Goal: Navigation & Orientation: Find specific page/section

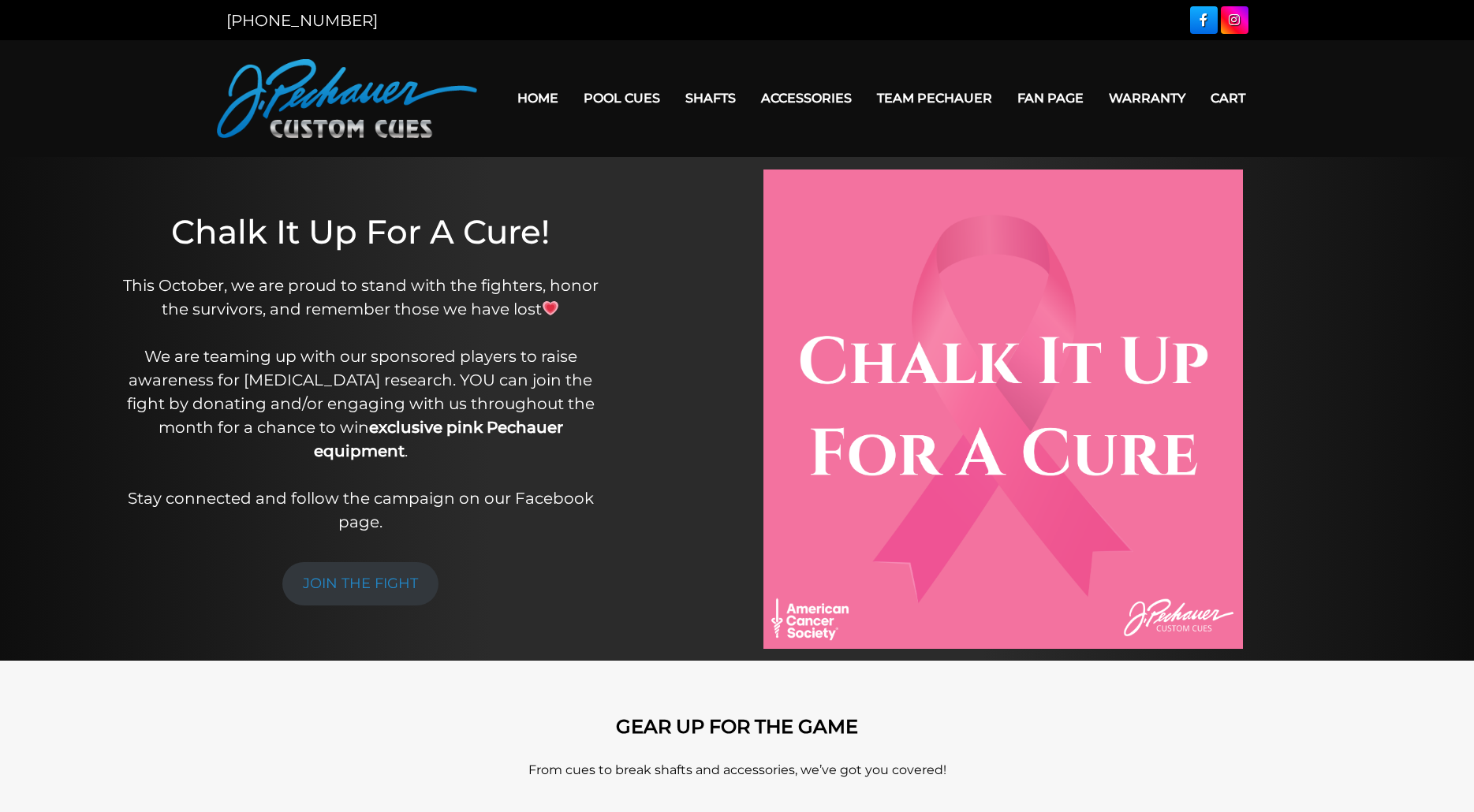
click at [528, 94] on link "Home" at bounding box center [538, 98] width 66 height 40
click at [962, 99] on link "Team Pechauer" at bounding box center [934, 98] width 140 height 40
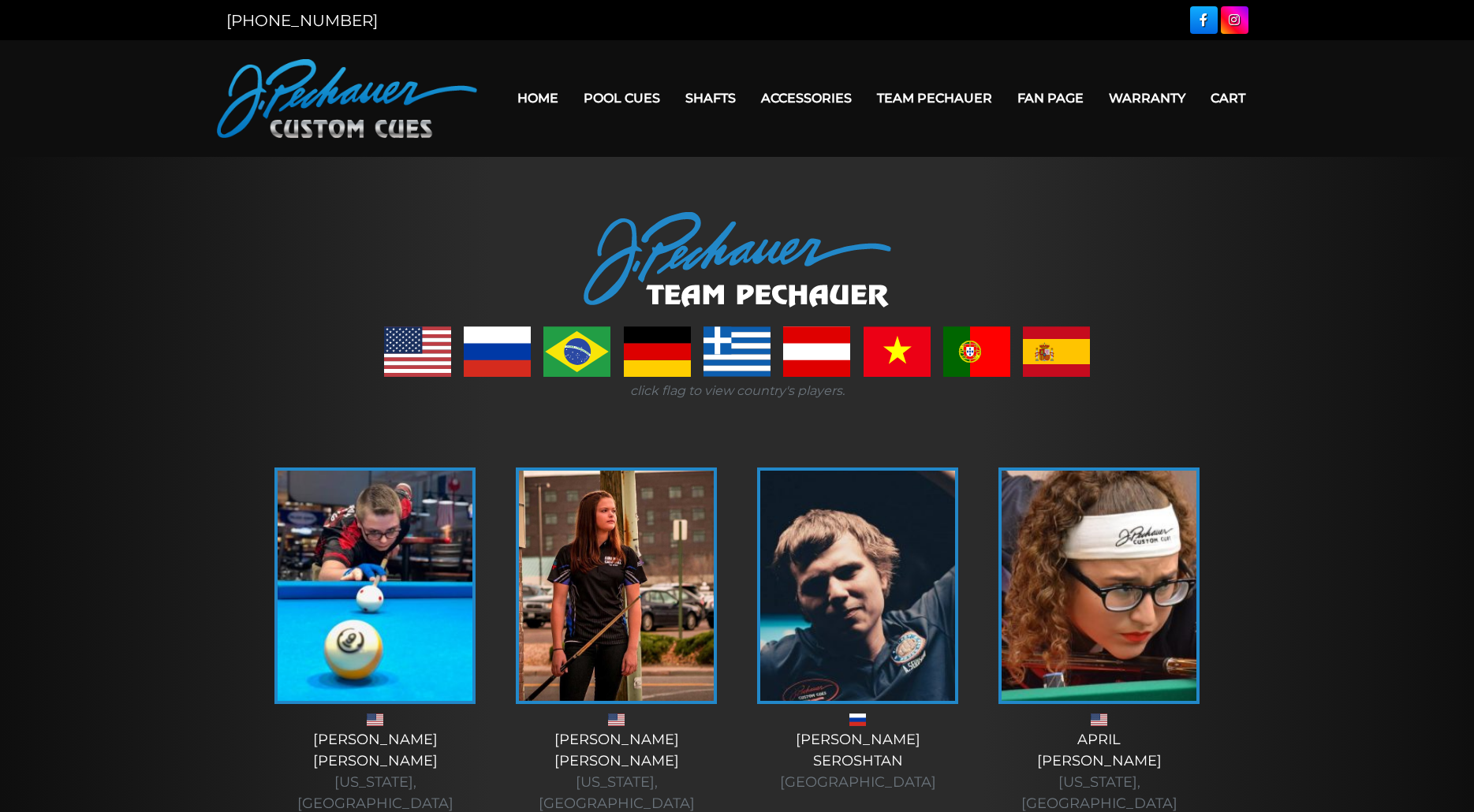
click at [532, 99] on link "Home" at bounding box center [538, 98] width 66 height 40
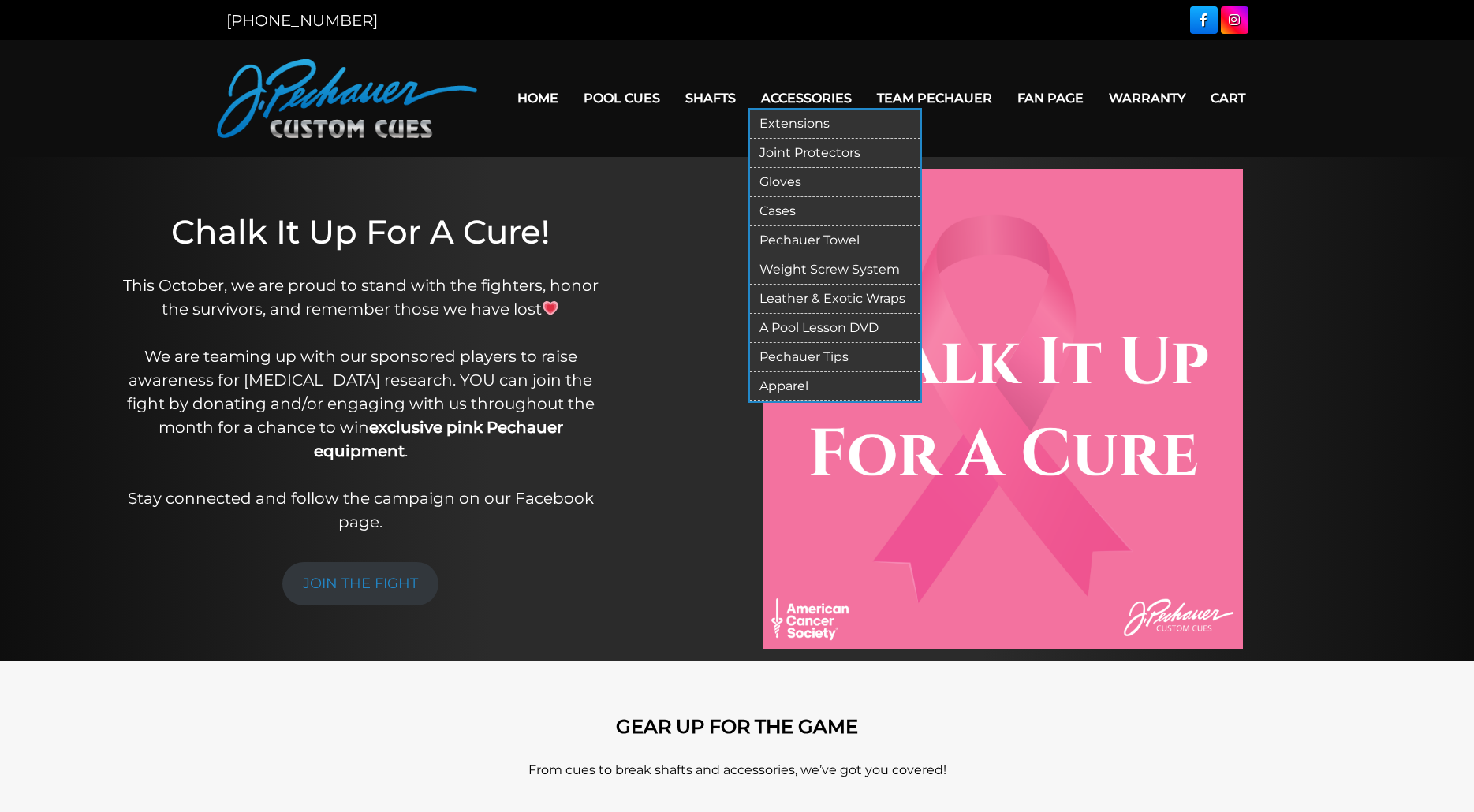
click at [803, 359] on link "Pechauer Tips" at bounding box center [835, 357] width 170 height 29
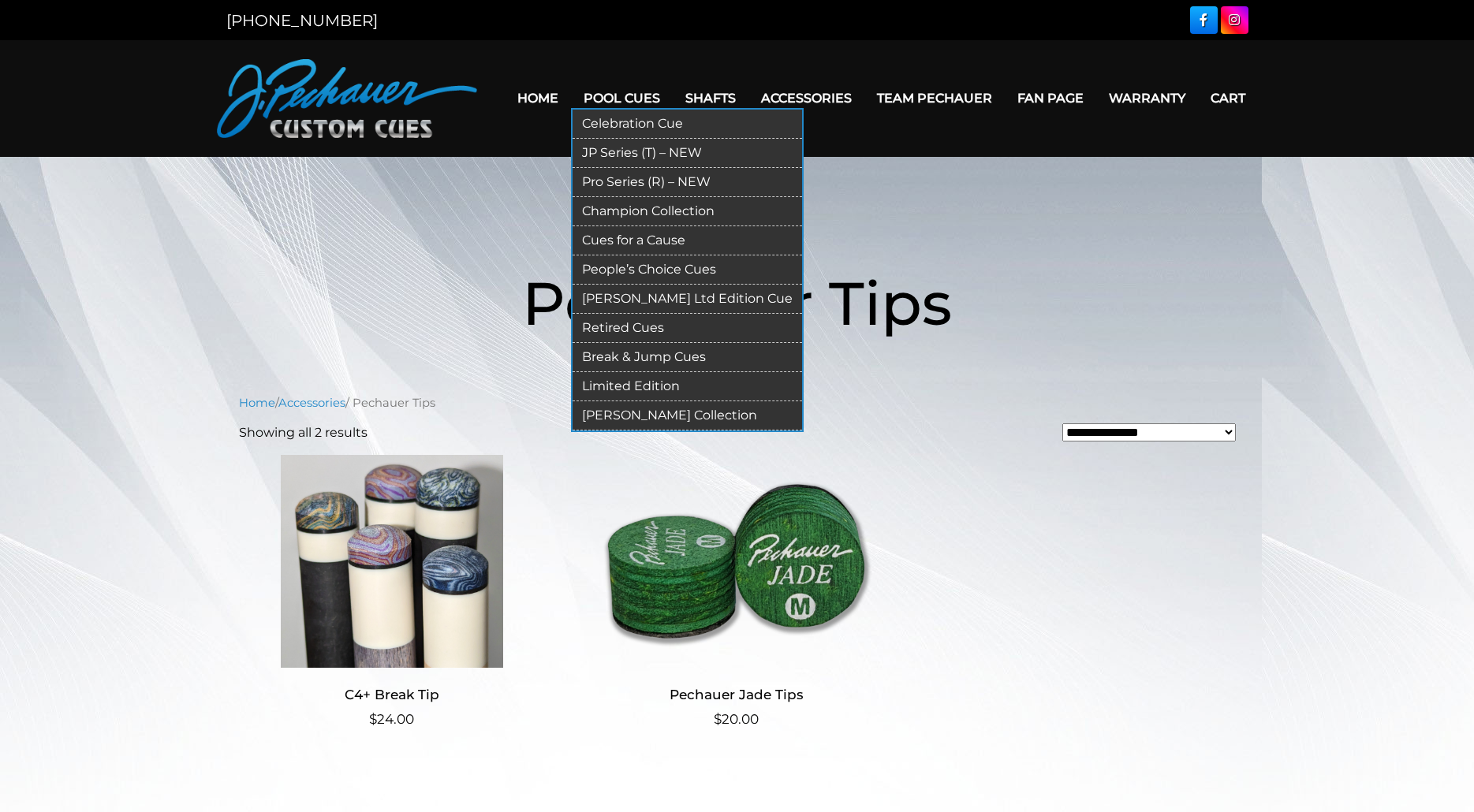
click at [640, 90] on link "Pool Cues" at bounding box center [622, 98] width 102 height 40
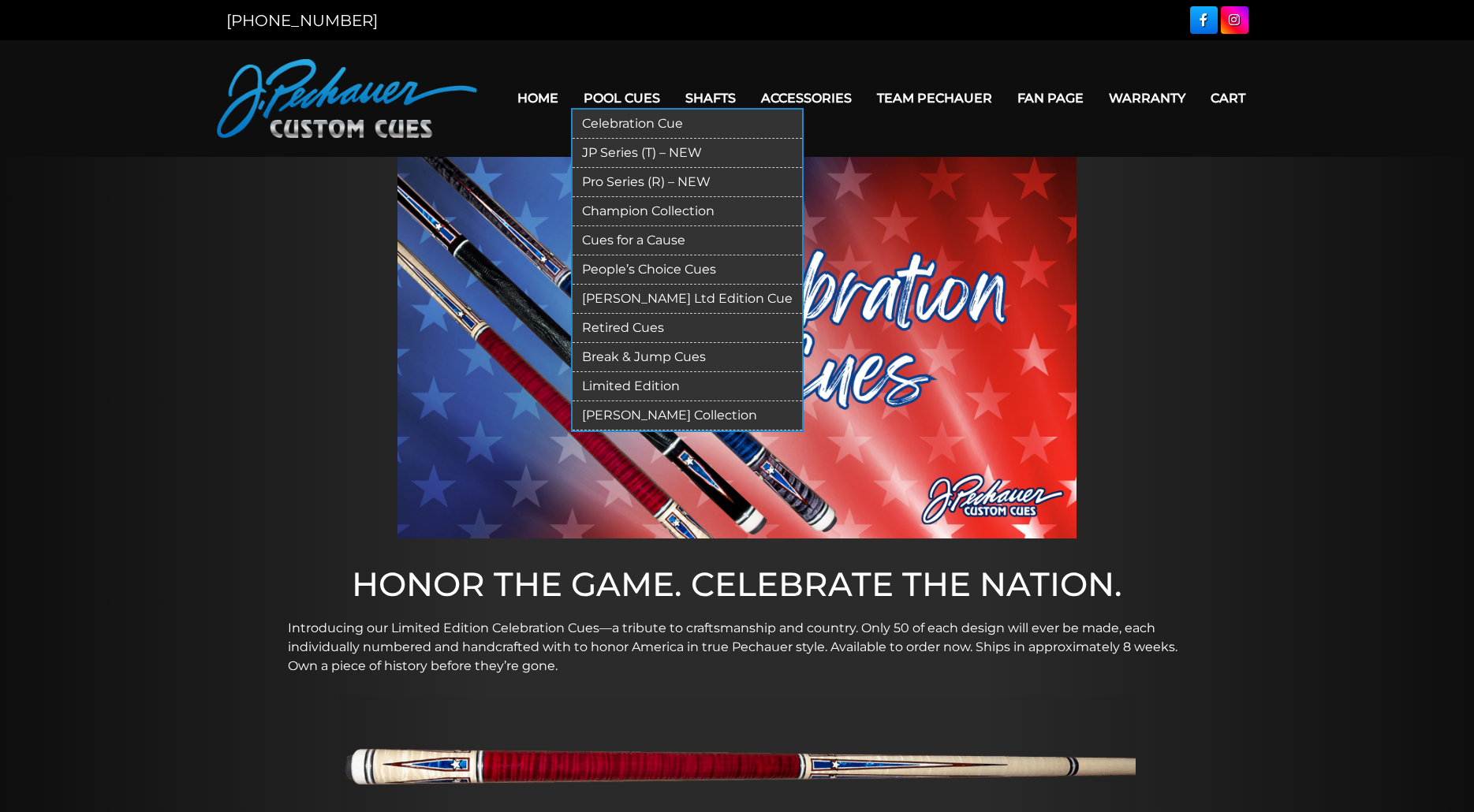
click at [615, 152] on link "JP Series (T) – NEW" at bounding box center [687, 153] width 229 height 29
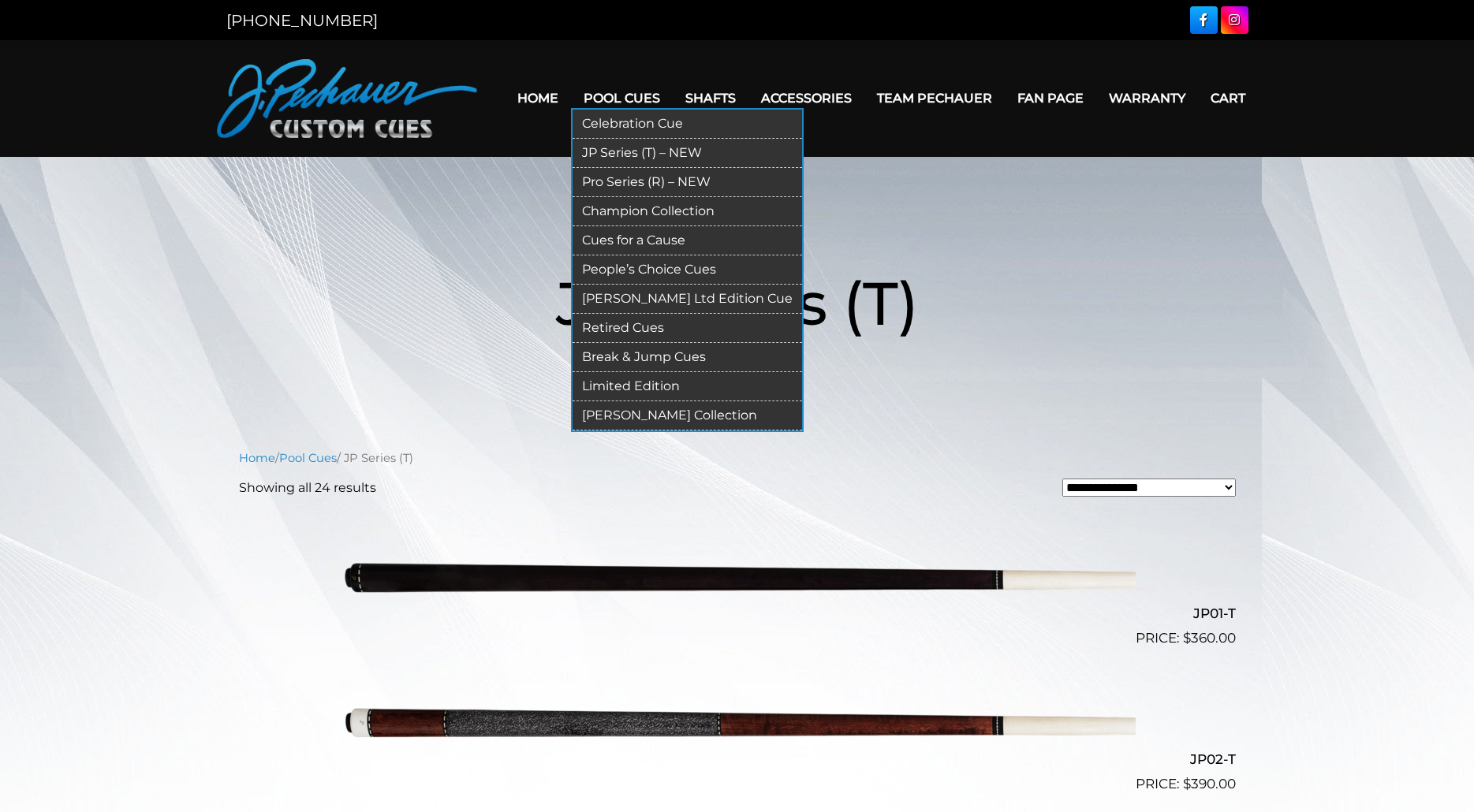
click at [627, 182] on link "Pro Series (R) – NEW" at bounding box center [687, 182] width 229 height 29
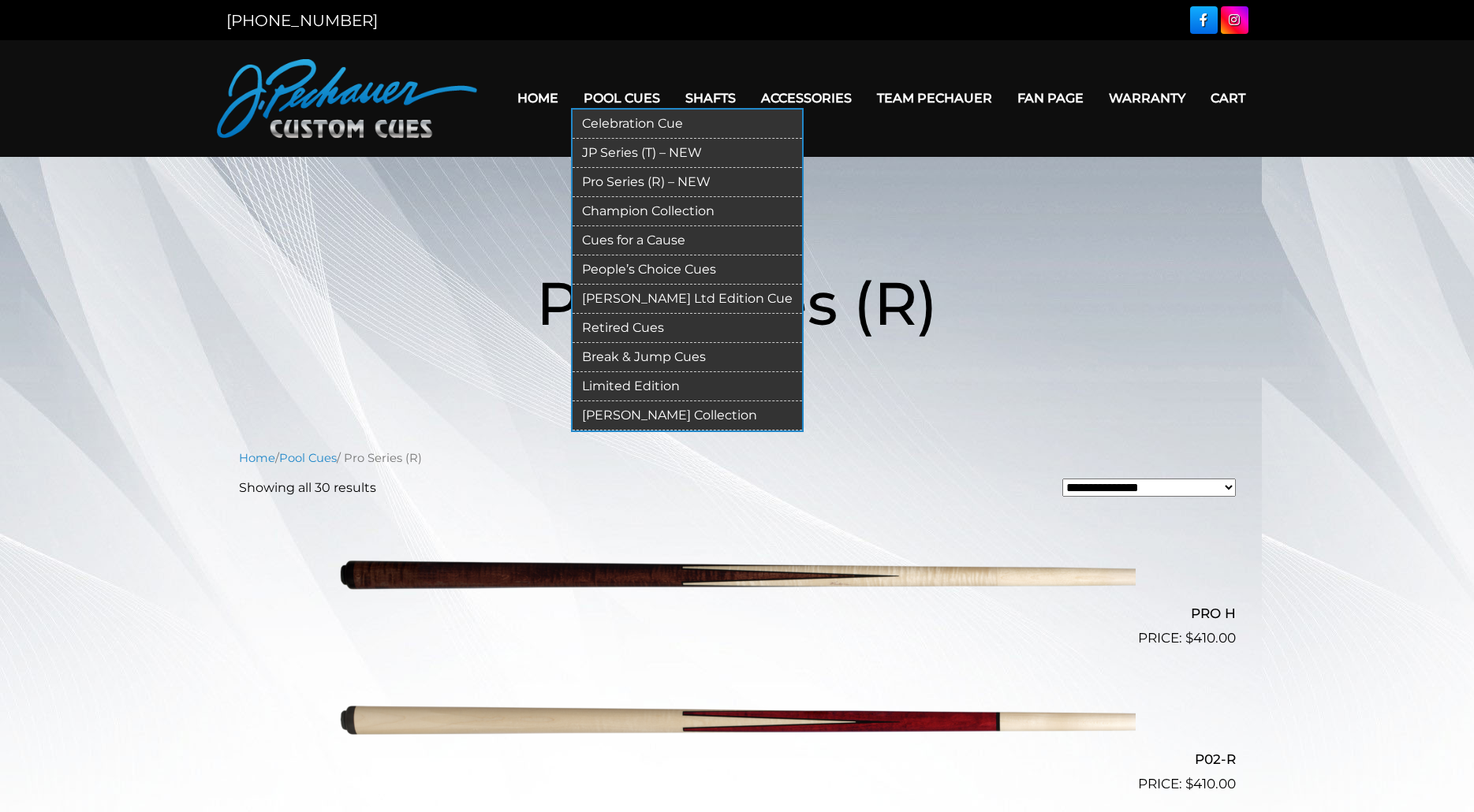
click at [649, 210] on link "Champion Collection" at bounding box center [687, 211] width 229 height 29
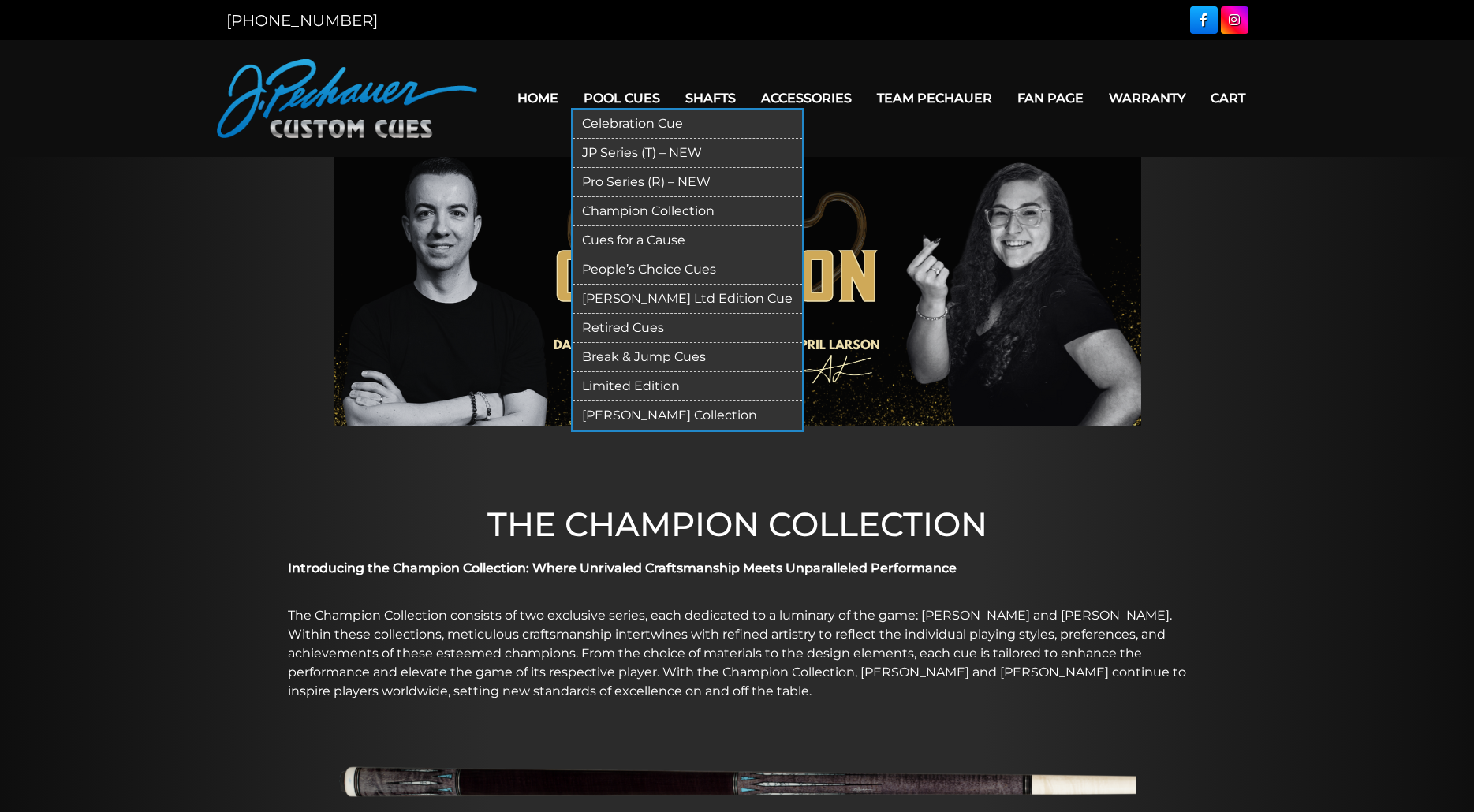
click at [628, 239] on link "Cues for a Cause" at bounding box center [687, 241] width 229 height 29
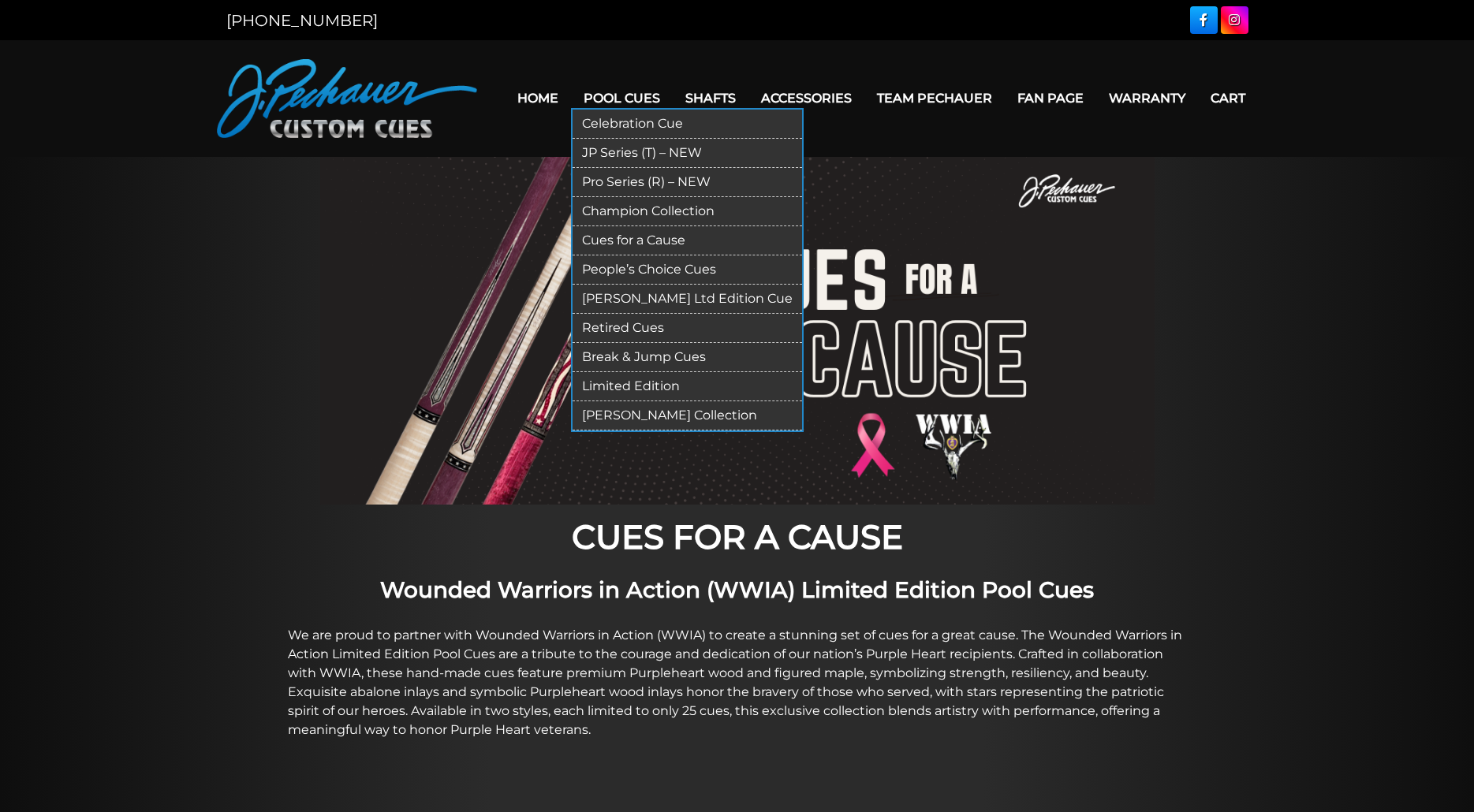
click at [613, 264] on link "People’s Choice Cues" at bounding box center [687, 270] width 229 height 29
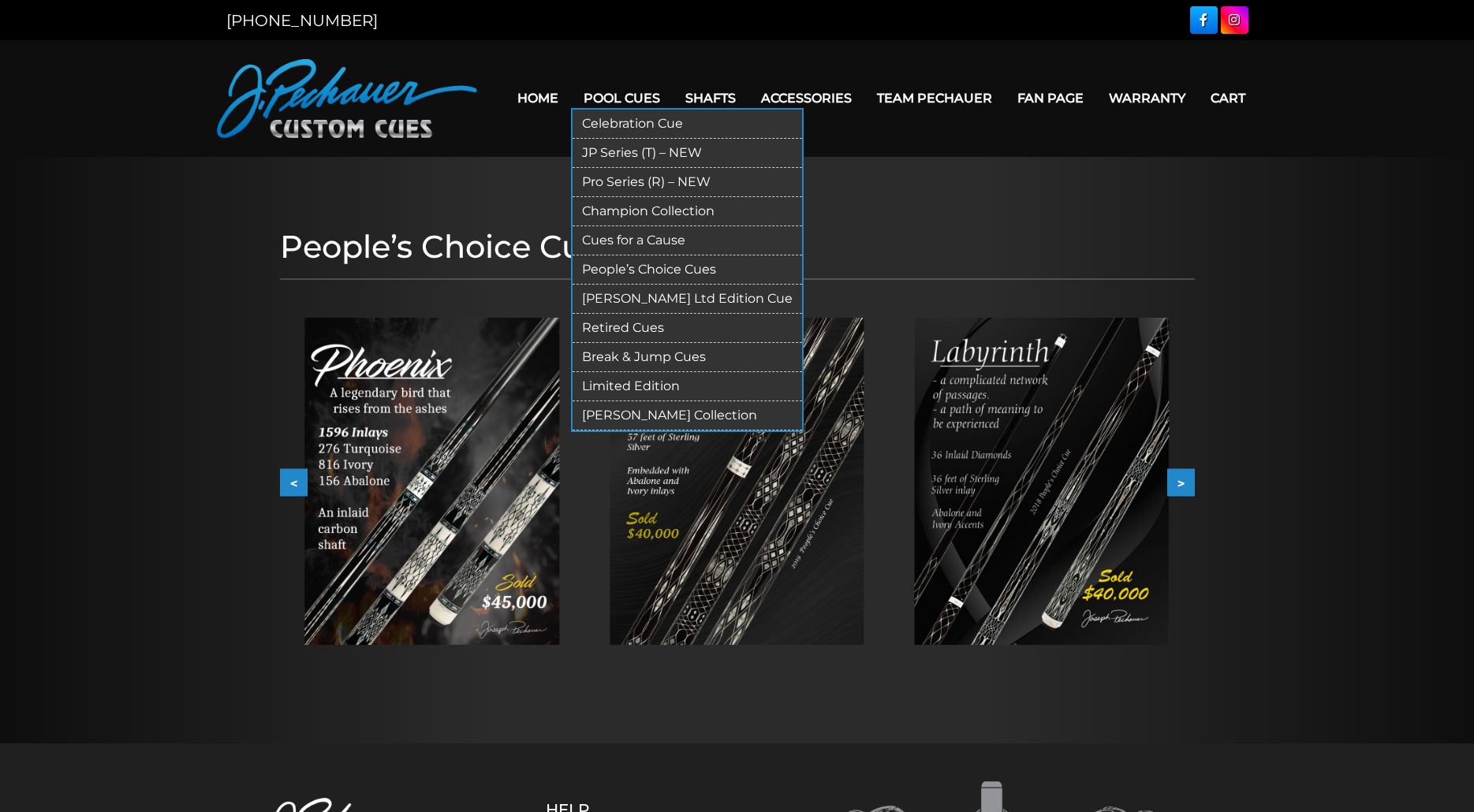
click at [620, 295] on link "[PERSON_NAME] Ltd Edition Cue" at bounding box center [687, 299] width 229 height 29
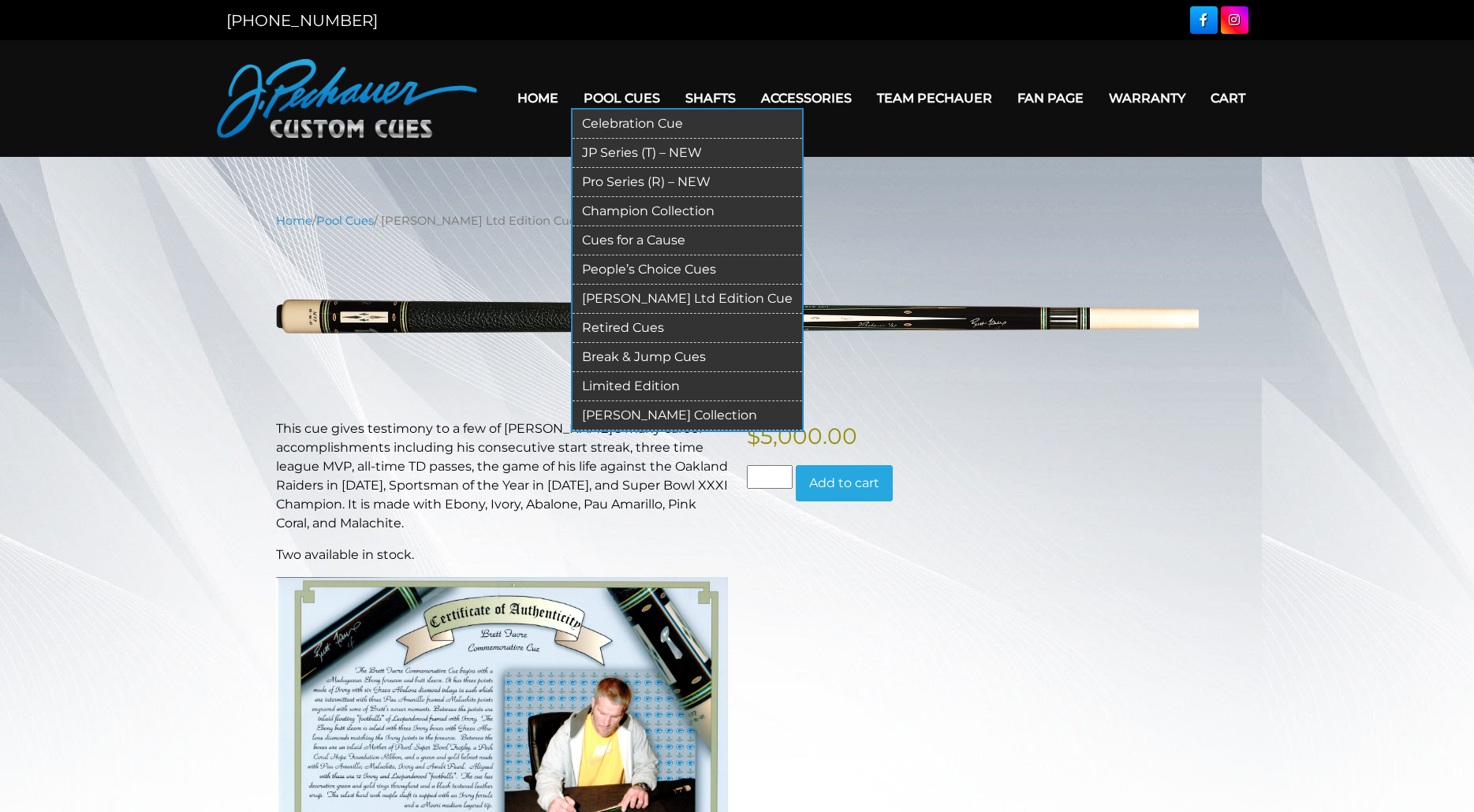
click at [637, 324] on link "Retired Cues" at bounding box center [687, 328] width 229 height 29
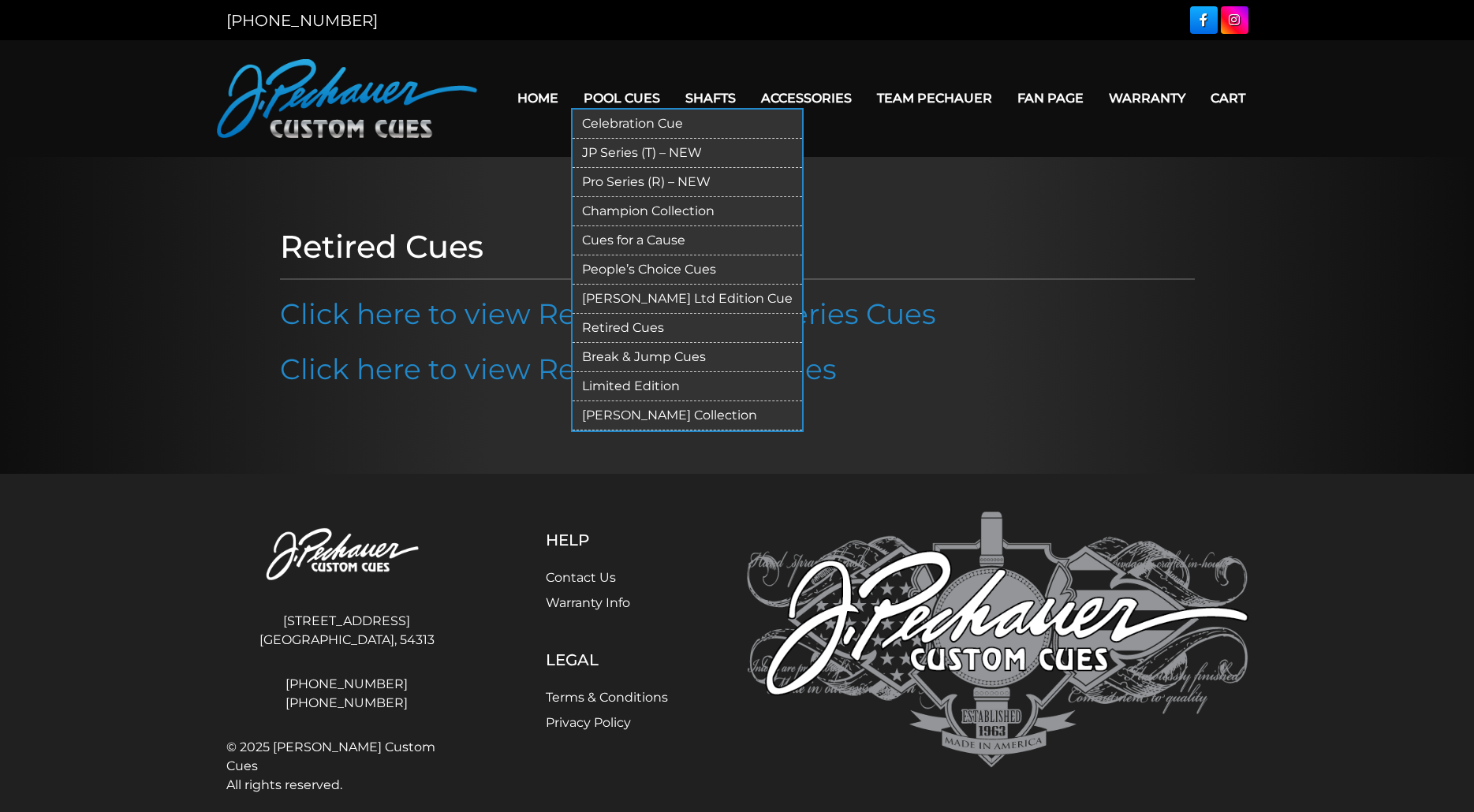
click at [637, 384] on link "Limited Edition" at bounding box center [687, 386] width 229 height 29
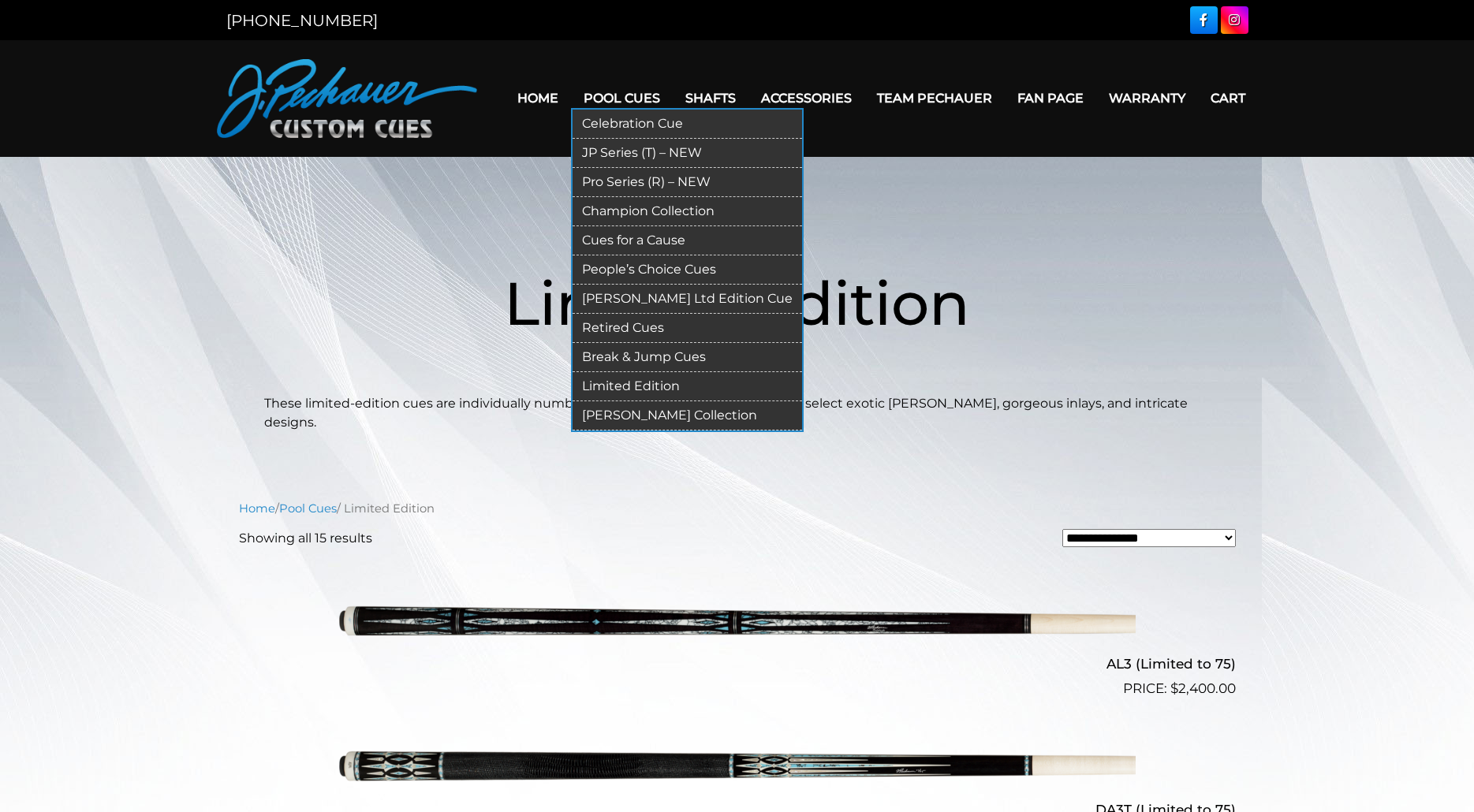
click at [643, 412] on link "[PERSON_NAME] Collection" at bounding box center [687, 416] width 229 height 29
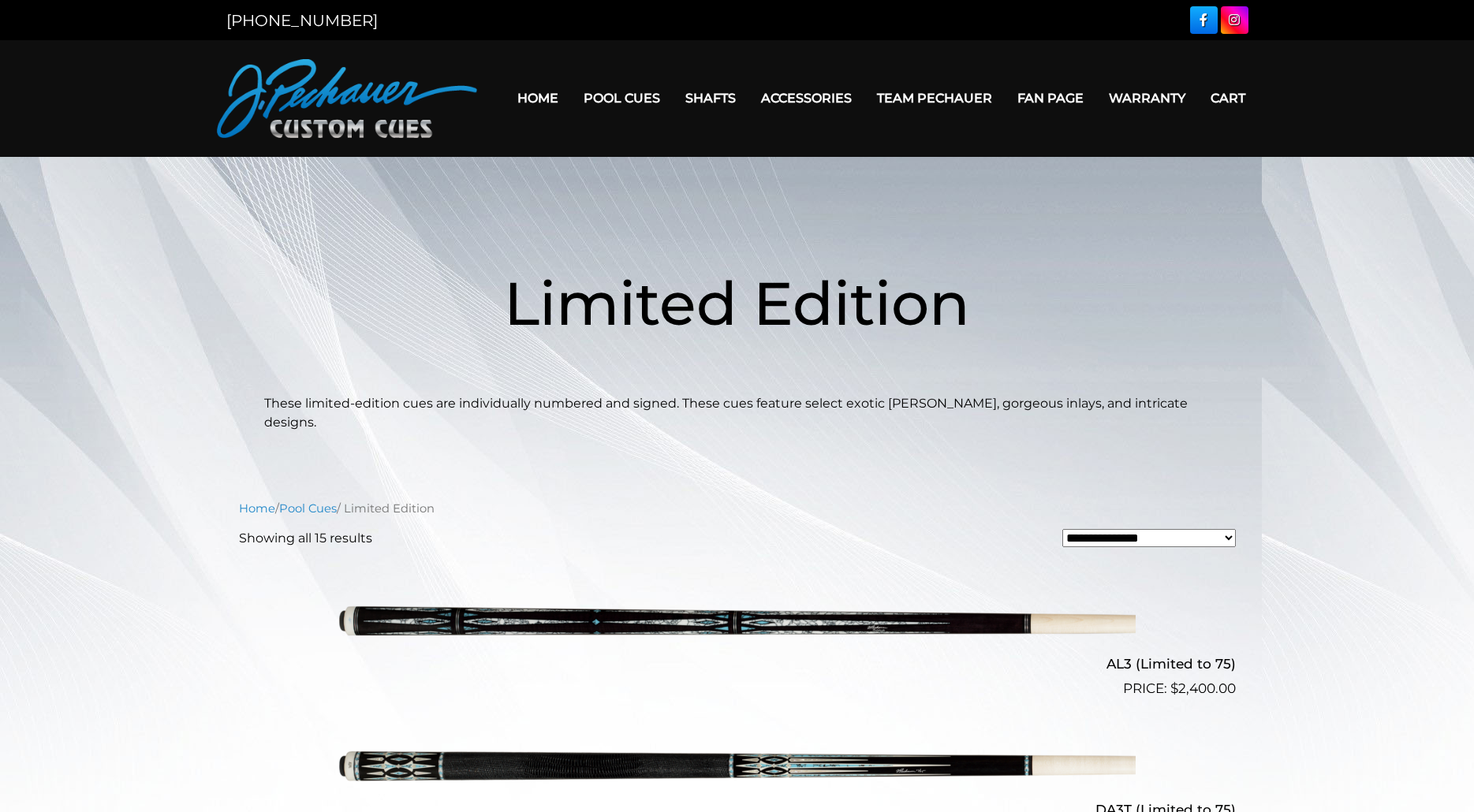
click at [944, 98] on link "Team Pechauer" at bounding box center [934, 98] width 140 height 40
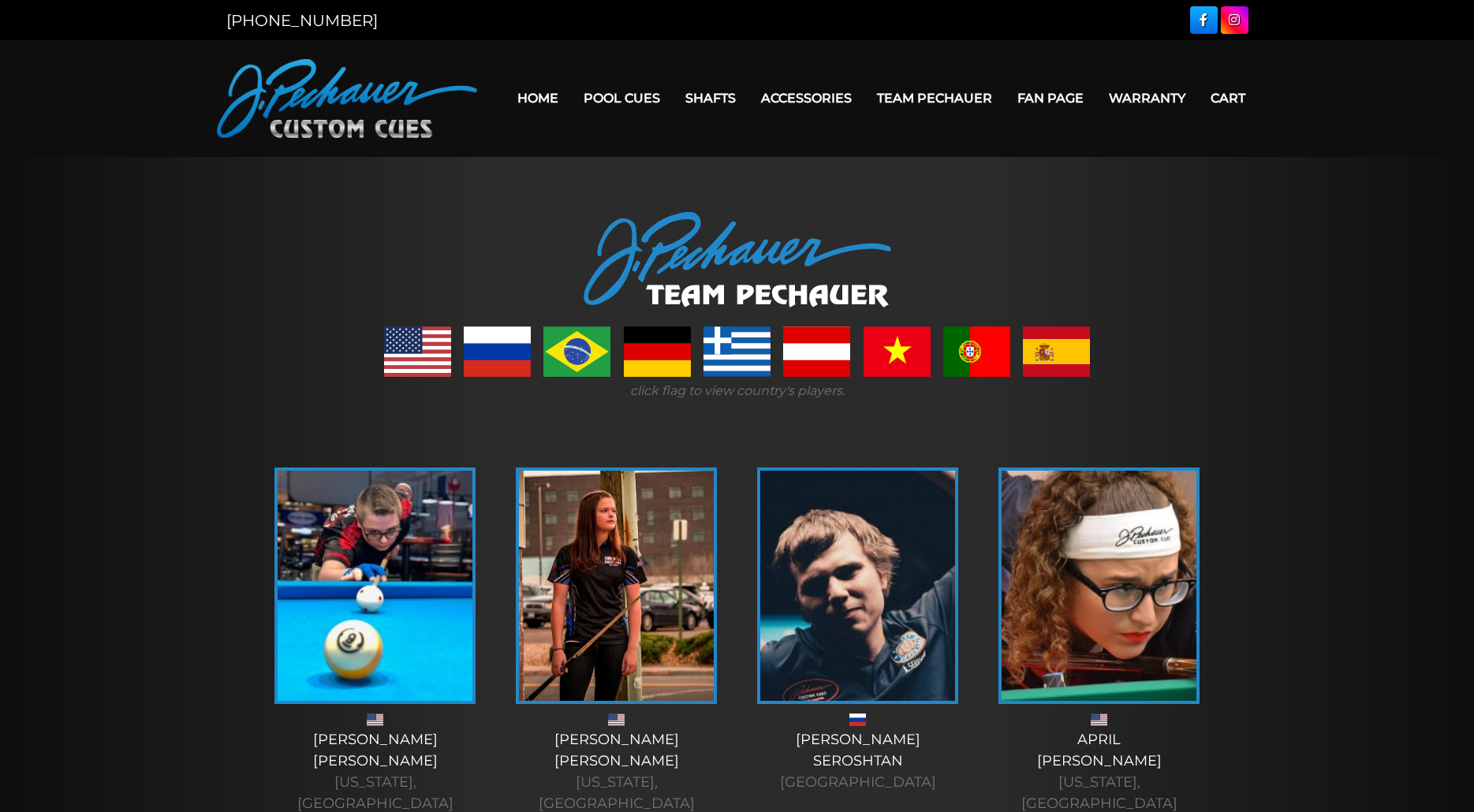
click at [417, 354] on link at bounding box center [417, 352] width 67 height 51
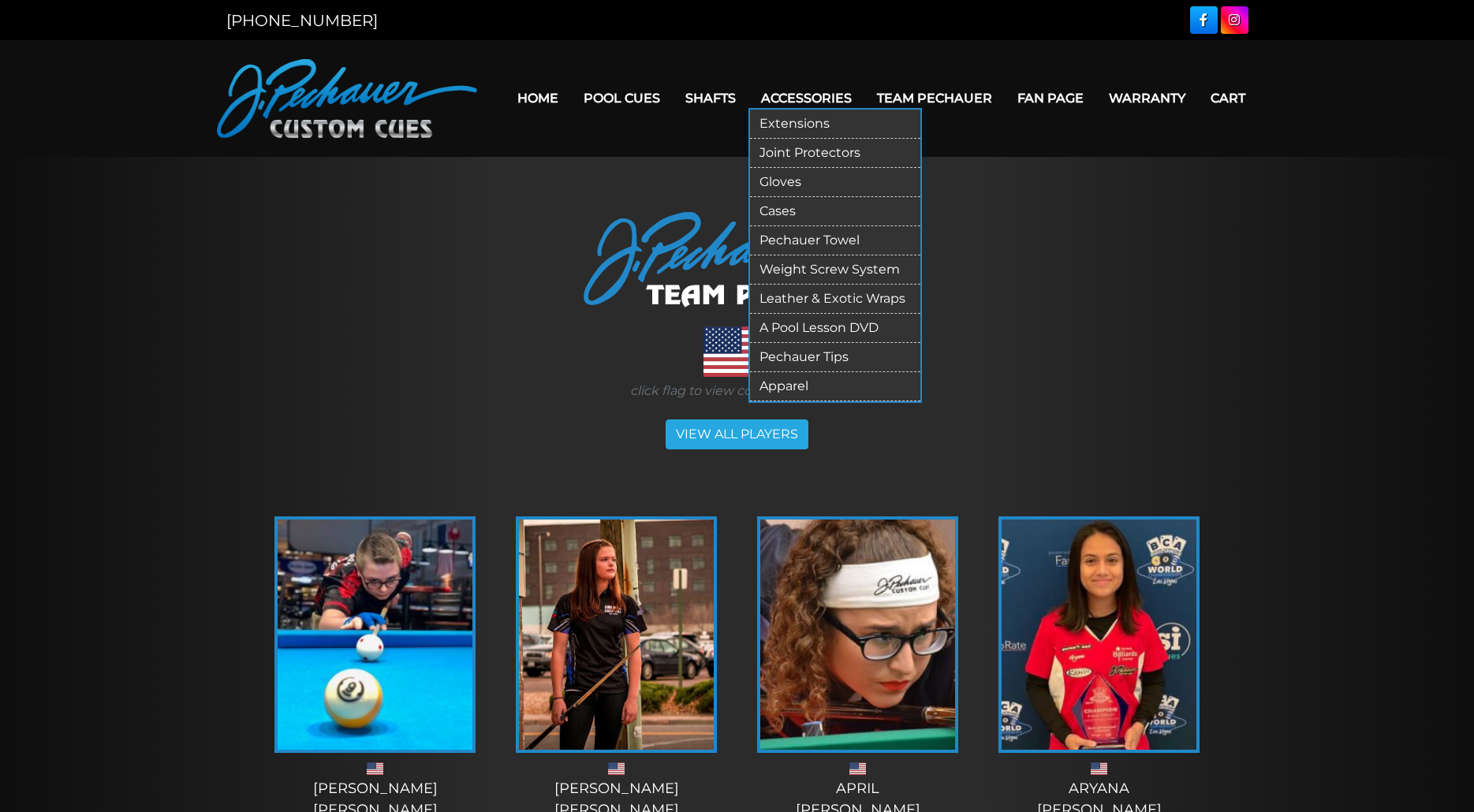
click at [798, 123] on link "Extensions" at bounding box center [835, 124] width 170 height 29
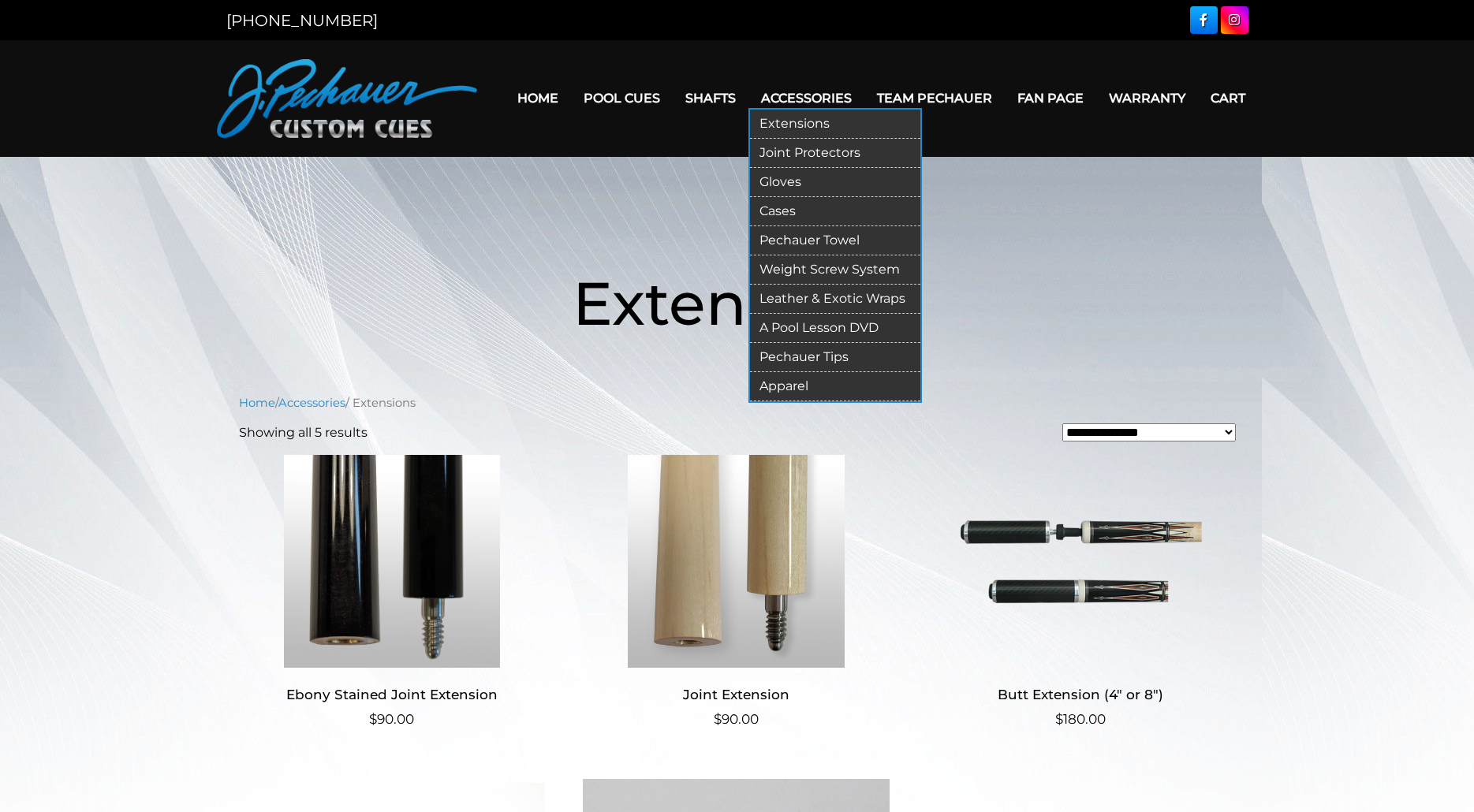
click at [804, 153] on link "Joint Protectors" at bounding box center [835, 153] width 170 height 29
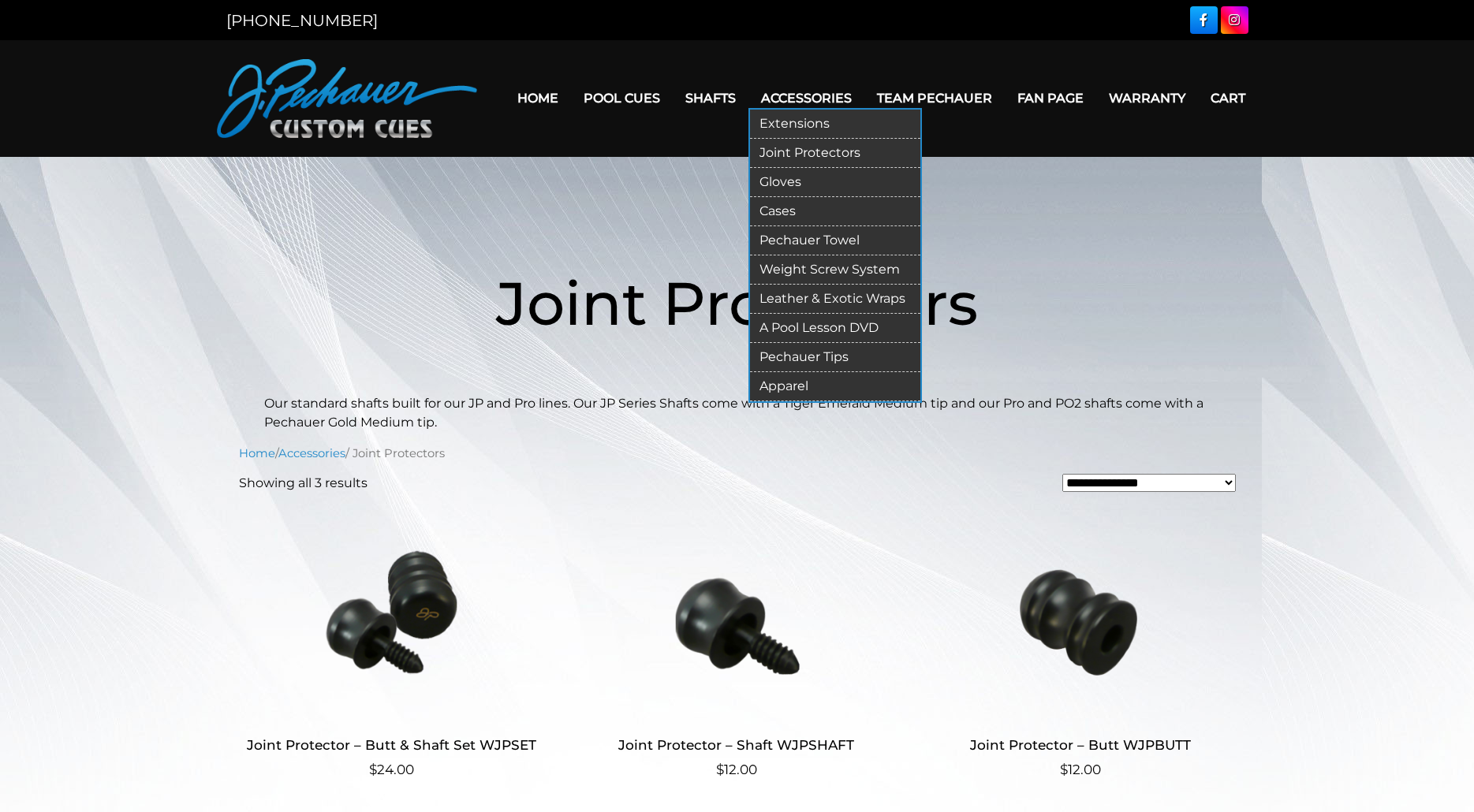
click at [779, 210] on link "Cases" at bounding box center [835, 211] width 170 height 29
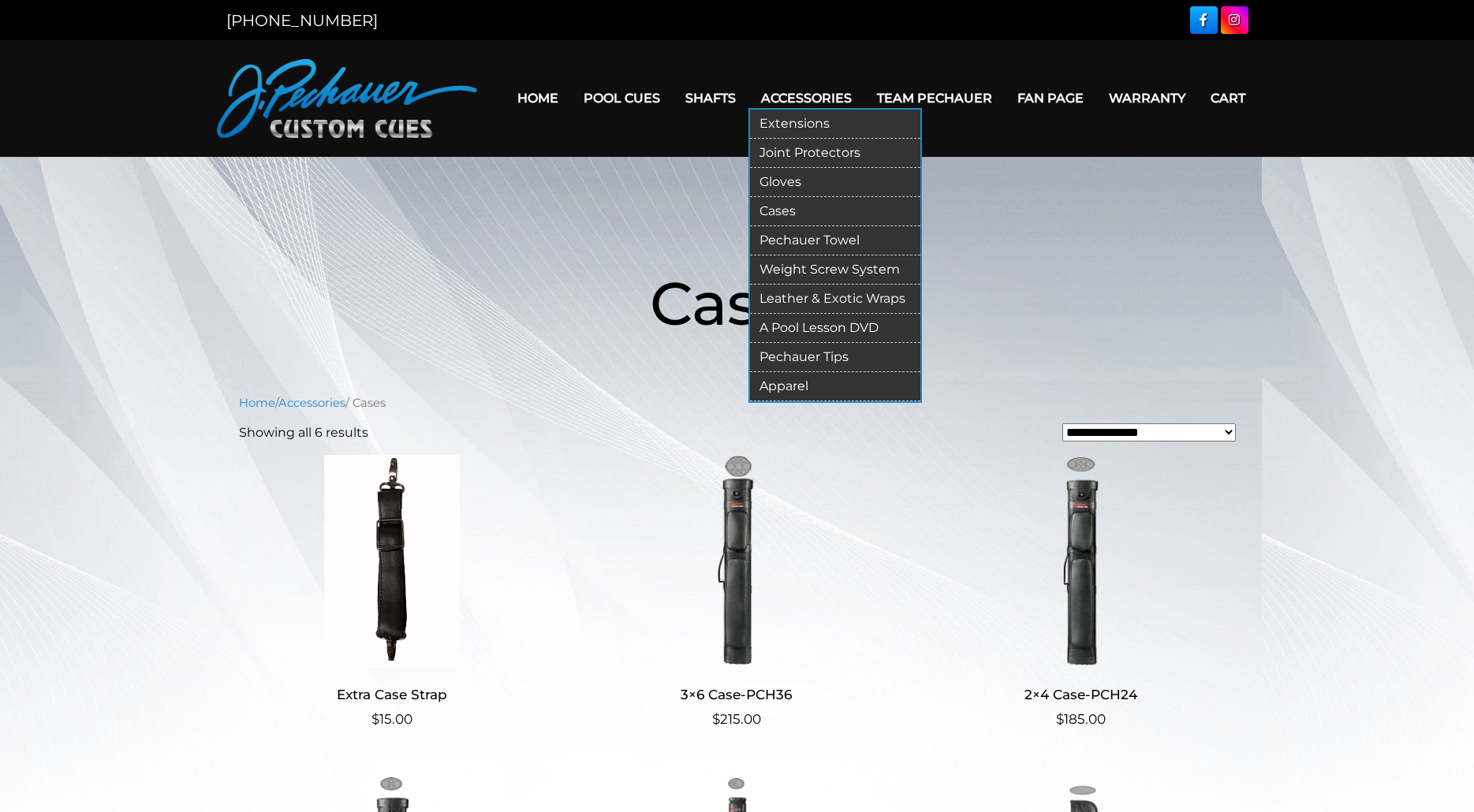
click at [810, 94] on link "Accessories" at bounding box center [807, 98] width 116 height 40
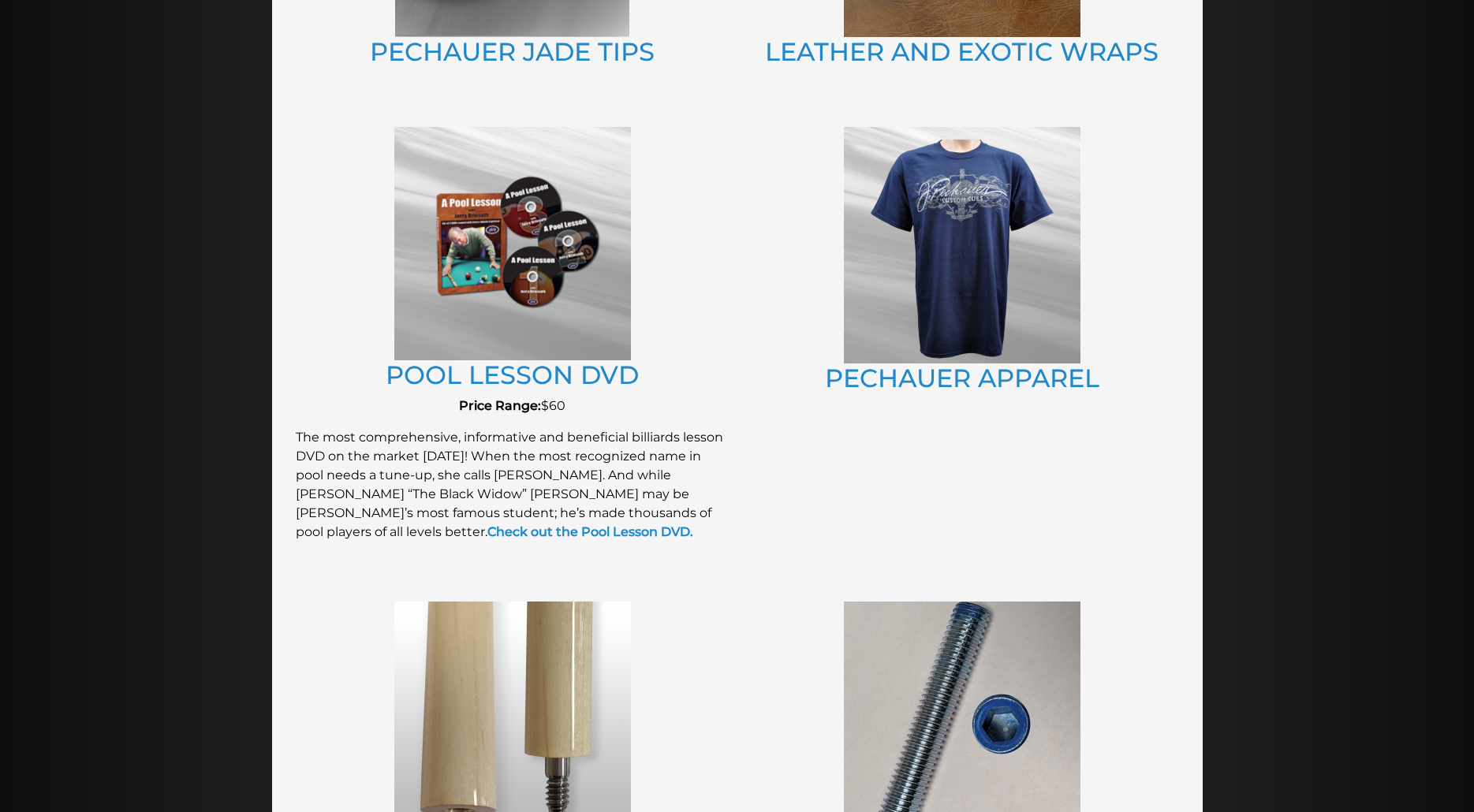
scroll to position [1311, 0]
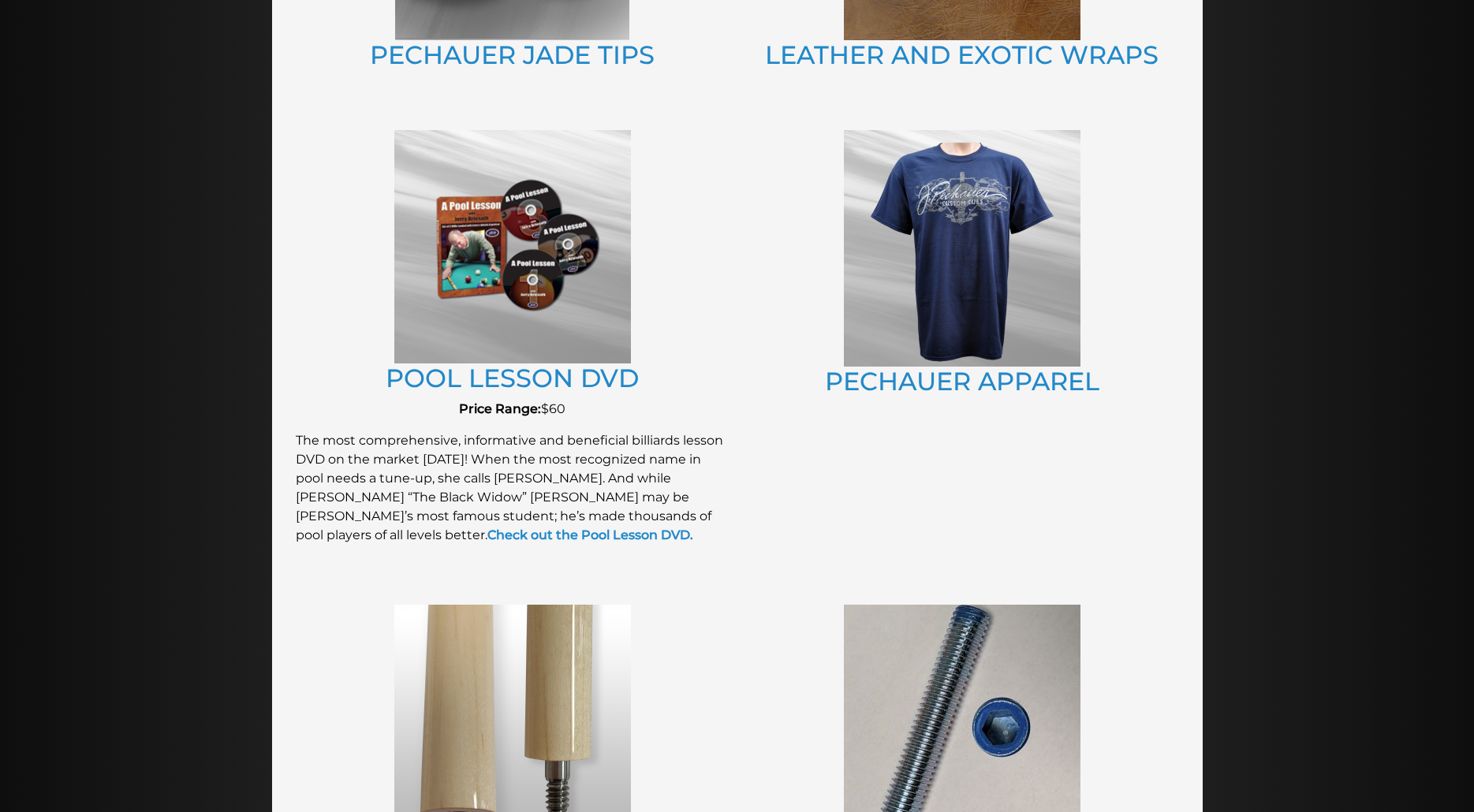
click at [962, 246] on img at bounding box center [962, 248] width 236 height 236
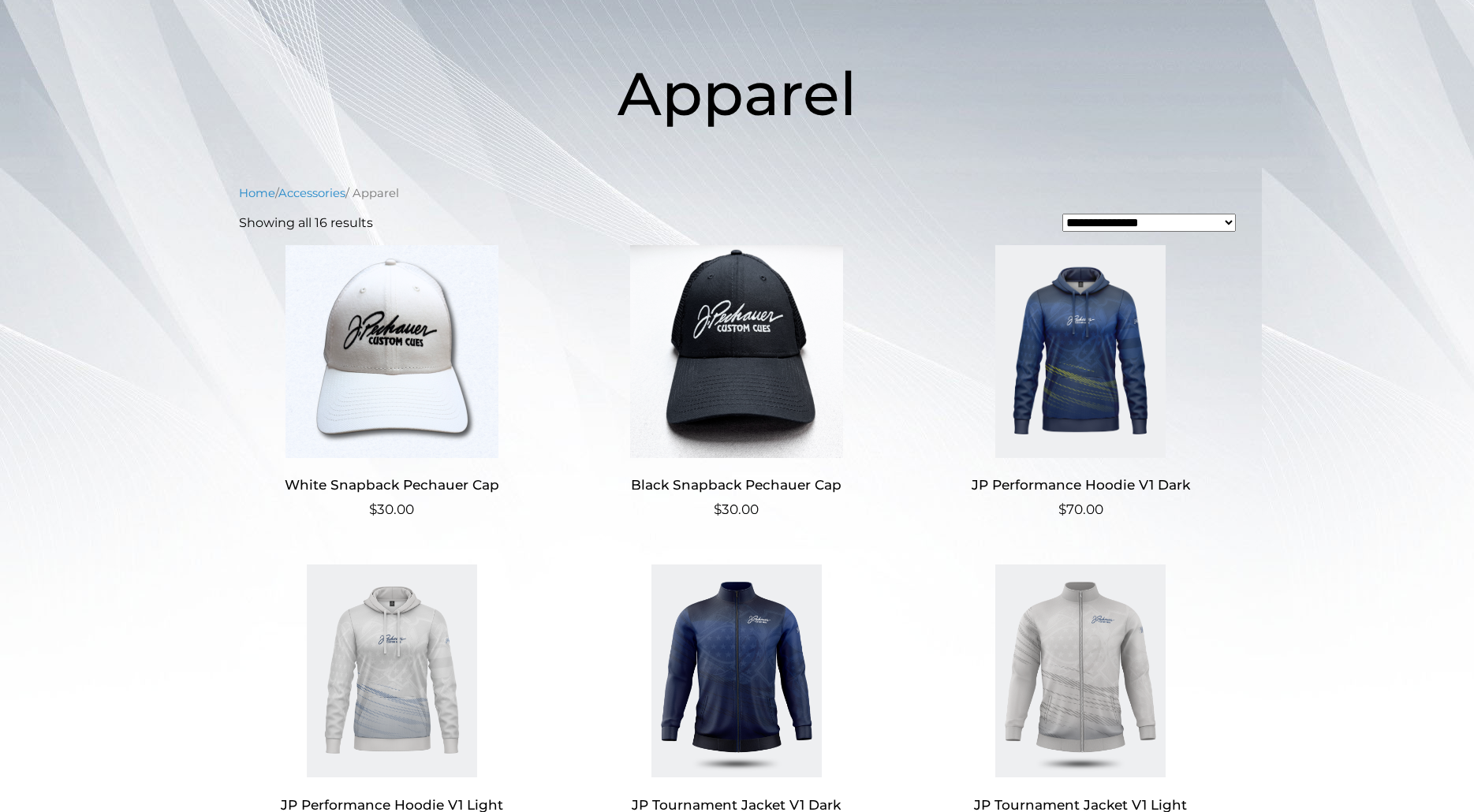
scroll to position [161, 0]
